Goal: Transaction & Acquisition: Purchase product/service

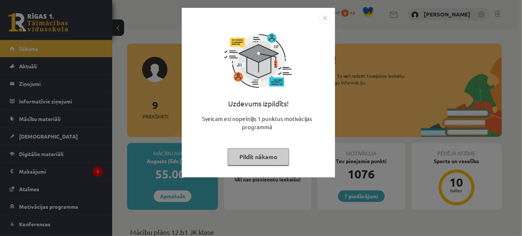
click at [328, 18] on img "Close" at bounding box center [325, 17] width 11 height 11
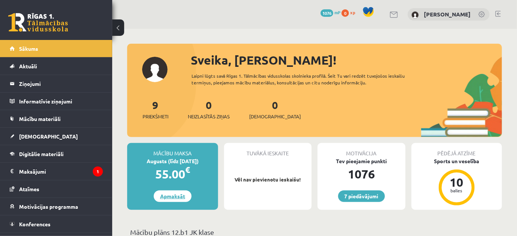
click at [175, 197] on link "Apmaksāt" at bounding box center [173, 197] width 38 height 12
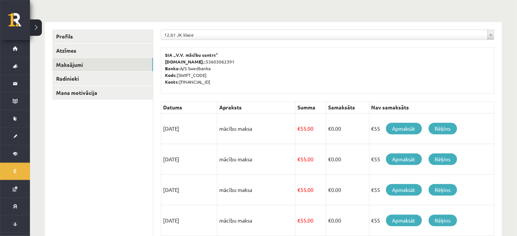
scroll to position [79, 0]
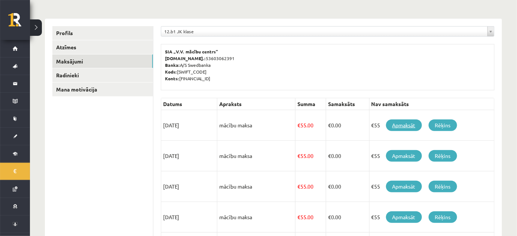
click at [401, 125] on link "Apmaksāt" at bounding box center [404, 126] width 36 height 12
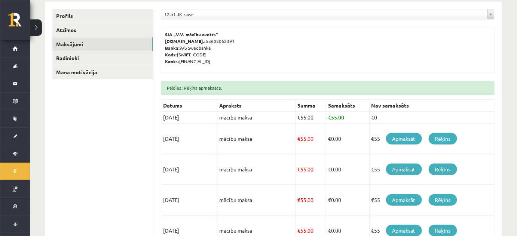
scroll to position [114, 0]
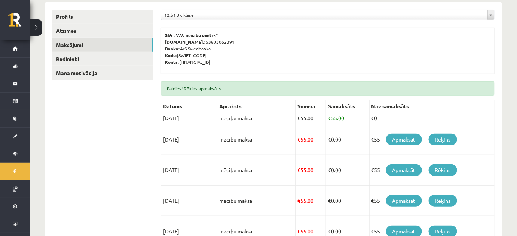
click at [445, 140] on link "Rēķins" at bounding box center [443, 140] width 28 height 12
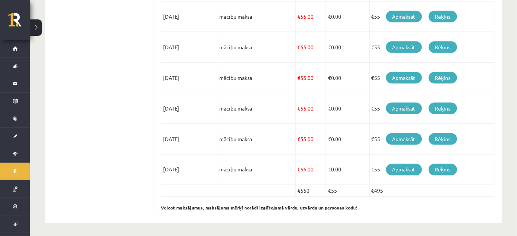
scroll to position [0, 0]
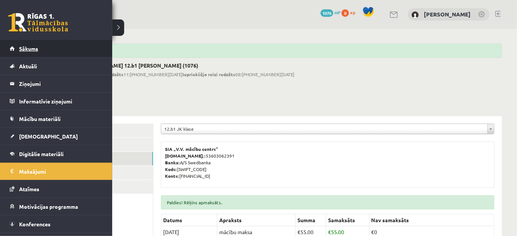
click at [23, 51] on span "Sākums" at bounding box center [28, 48] width 19 height 7
